Goal: Find specific page/section: Find specific page/section

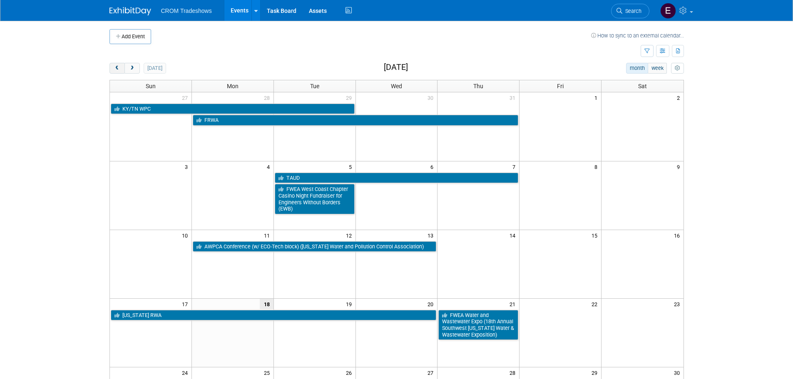
click at [115, 72] on button "prev" at bounding box center [117, 68] width 15 height 11
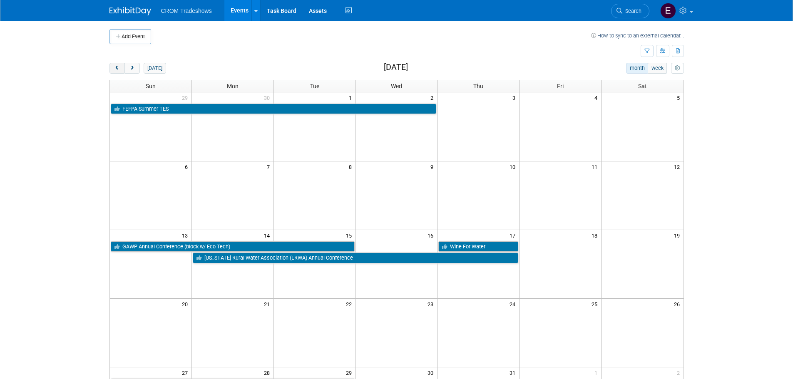
click at [115, 72] on button "prev" at bounding box center [117, 68] width 15 height 11
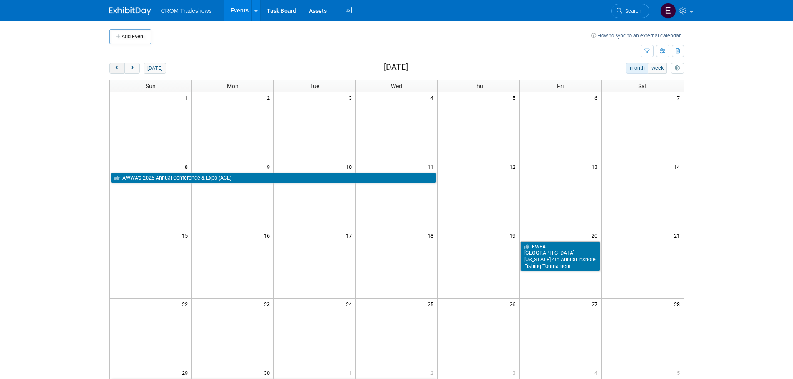
click at [115, 72] on button "prev" at bounding box center [117, 68] width 15 height 11
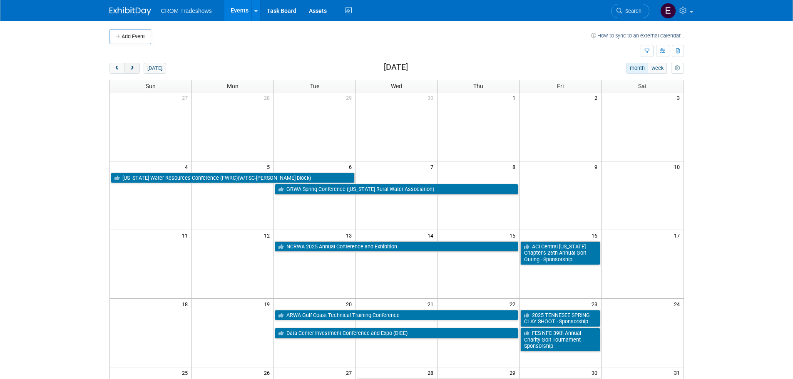
click at [135, 67] on button "next" at bounding box center [132, 68] width 15 height 11
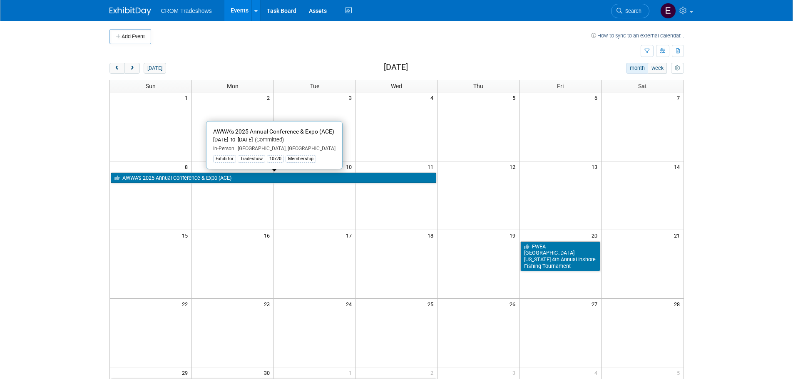
click at [272, 179] on link "AWWA’s 2025 Annual Conference & Expo (ACE)" at bounding box center [274, 178] width 326 height 11
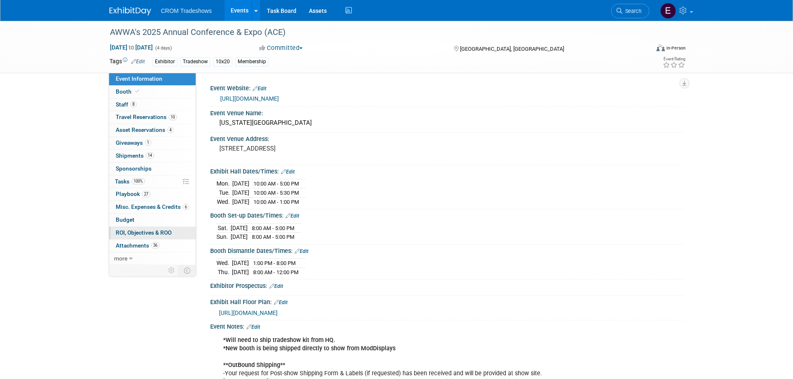
click at [131, 232] on span "ROI, Objectives & ROO 0" at bounding box center [144, 232] width 56 height 7
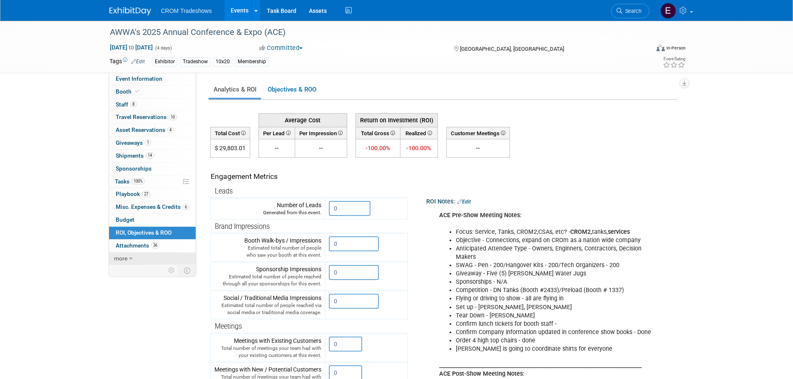
click at [121, 262] on link "more" at bounding box center [152, 259] width 87 height 12
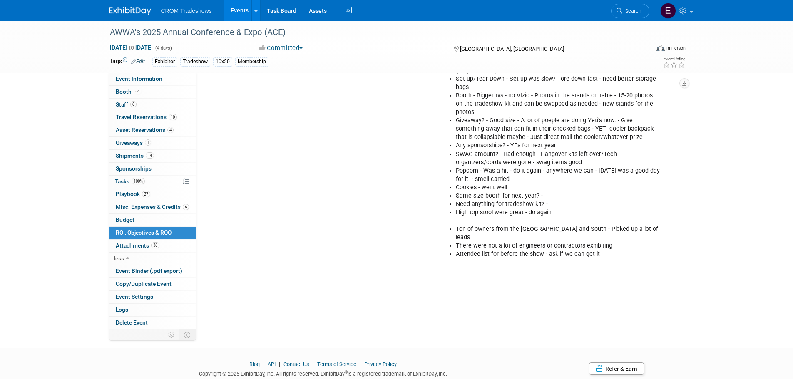
scroll to position [699, 0]
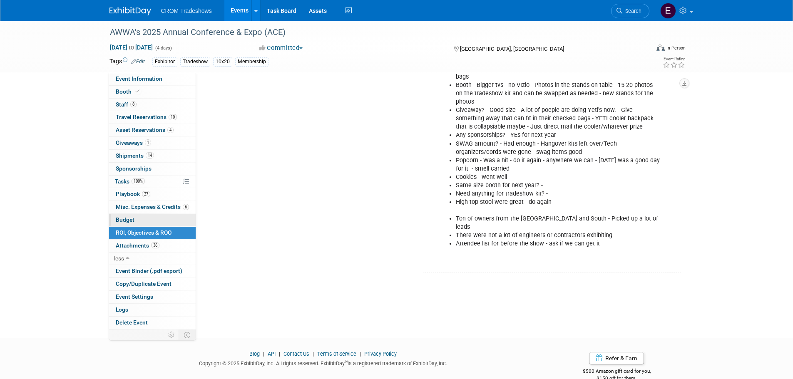
click at [118, 216] on link "Budget" at bounding box center [152, 220] width 87 height 12
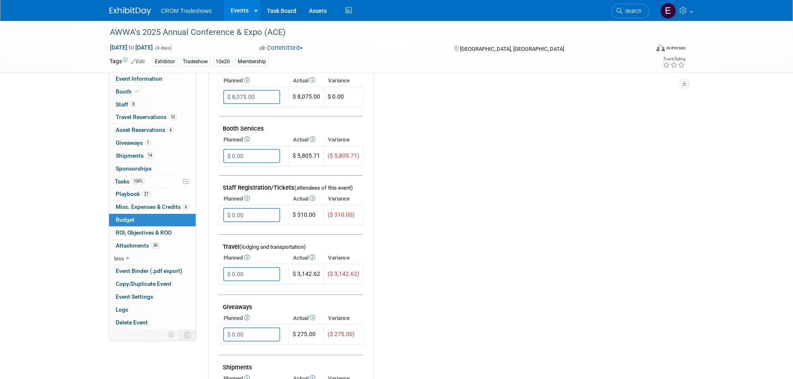
scroll to position [180, 0]
